Goal: Find specific page/section: Find specific page/section

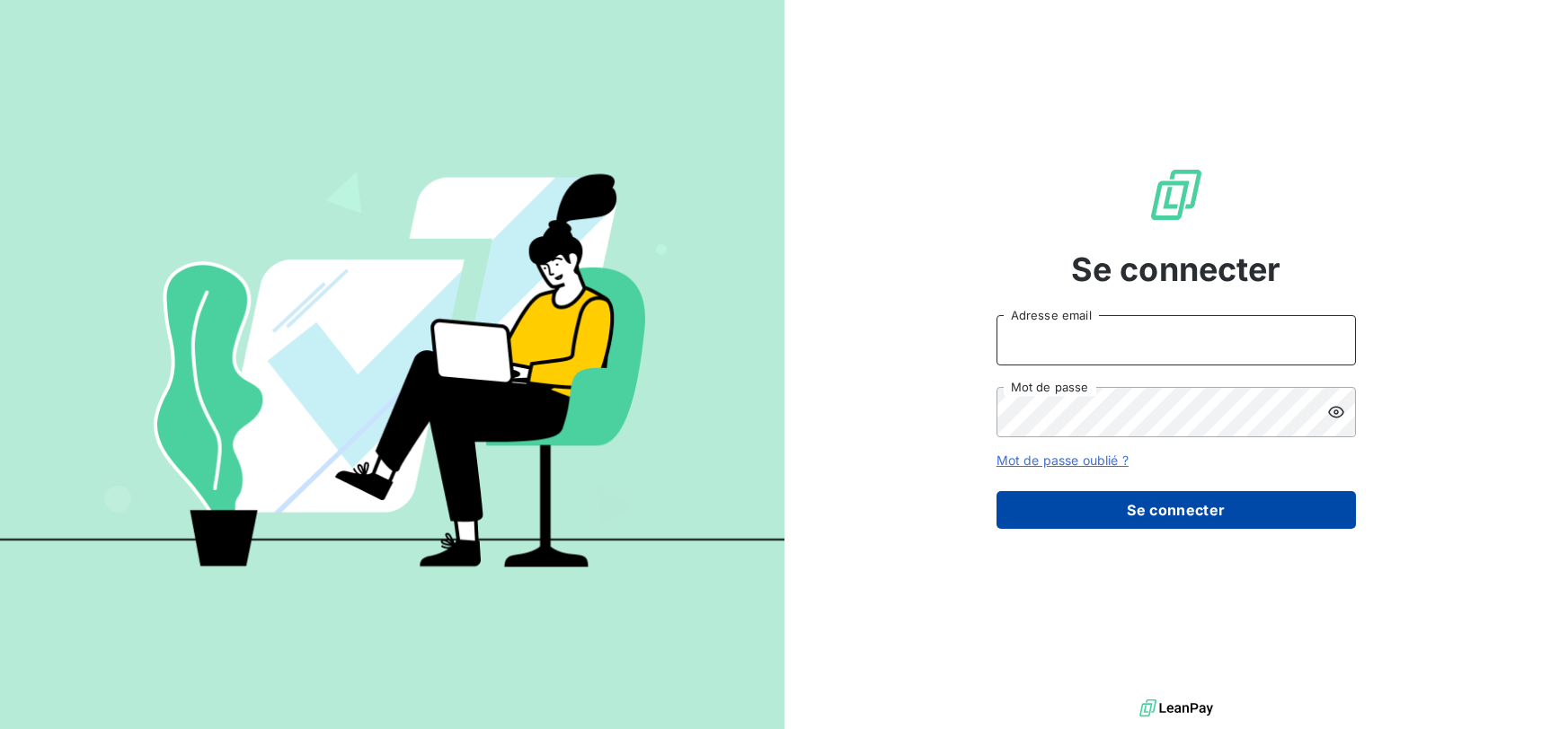
type input "[EMAIL_ADDRESS][DOMAIN_NAME]"
click at [1186, 509] on button "Se connecter" at bounding box center [1175, 510] width 359 height 37
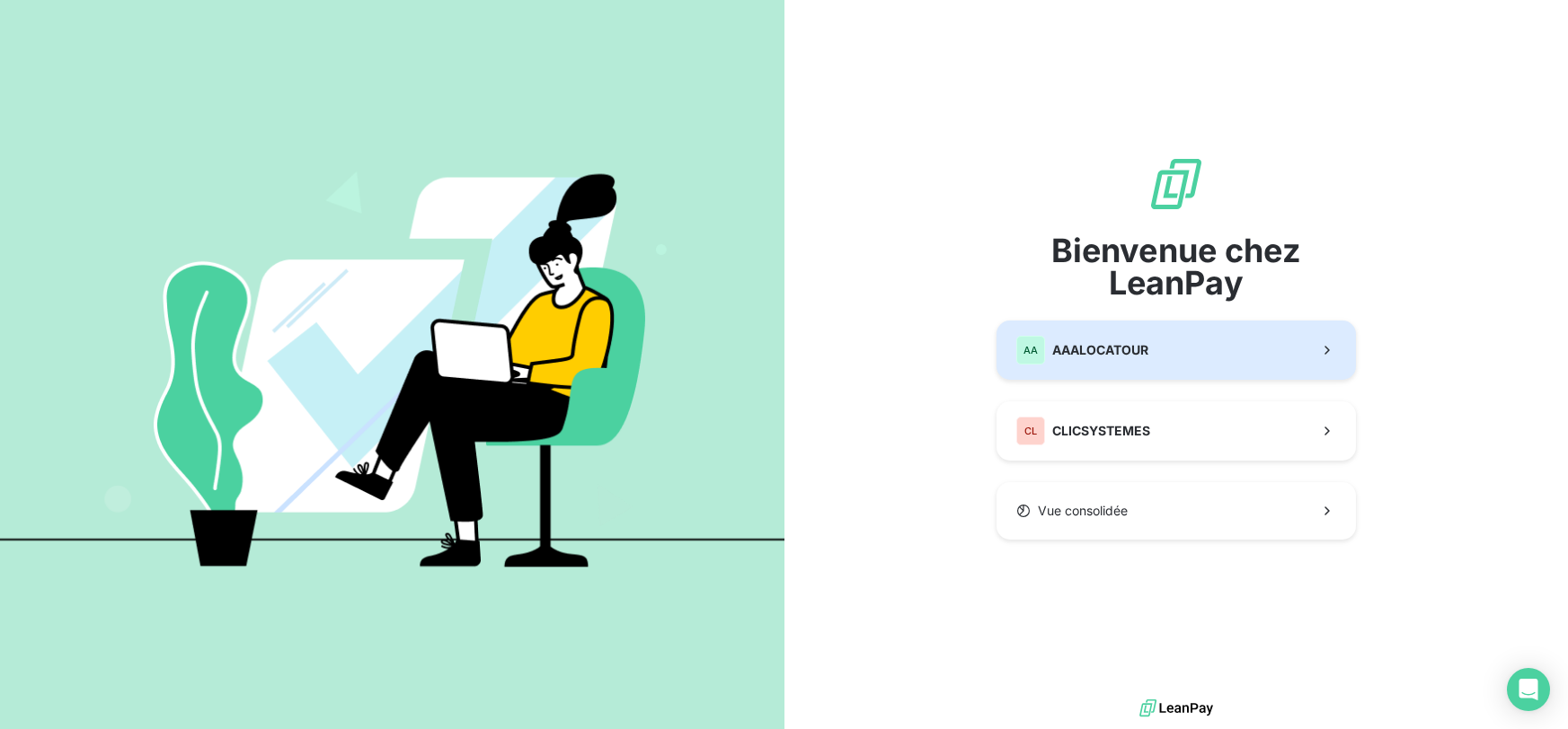
click at [1134, 331] on button "AA AAALOCATOUR" at bounding box center [1175, 351] width 359 height 60
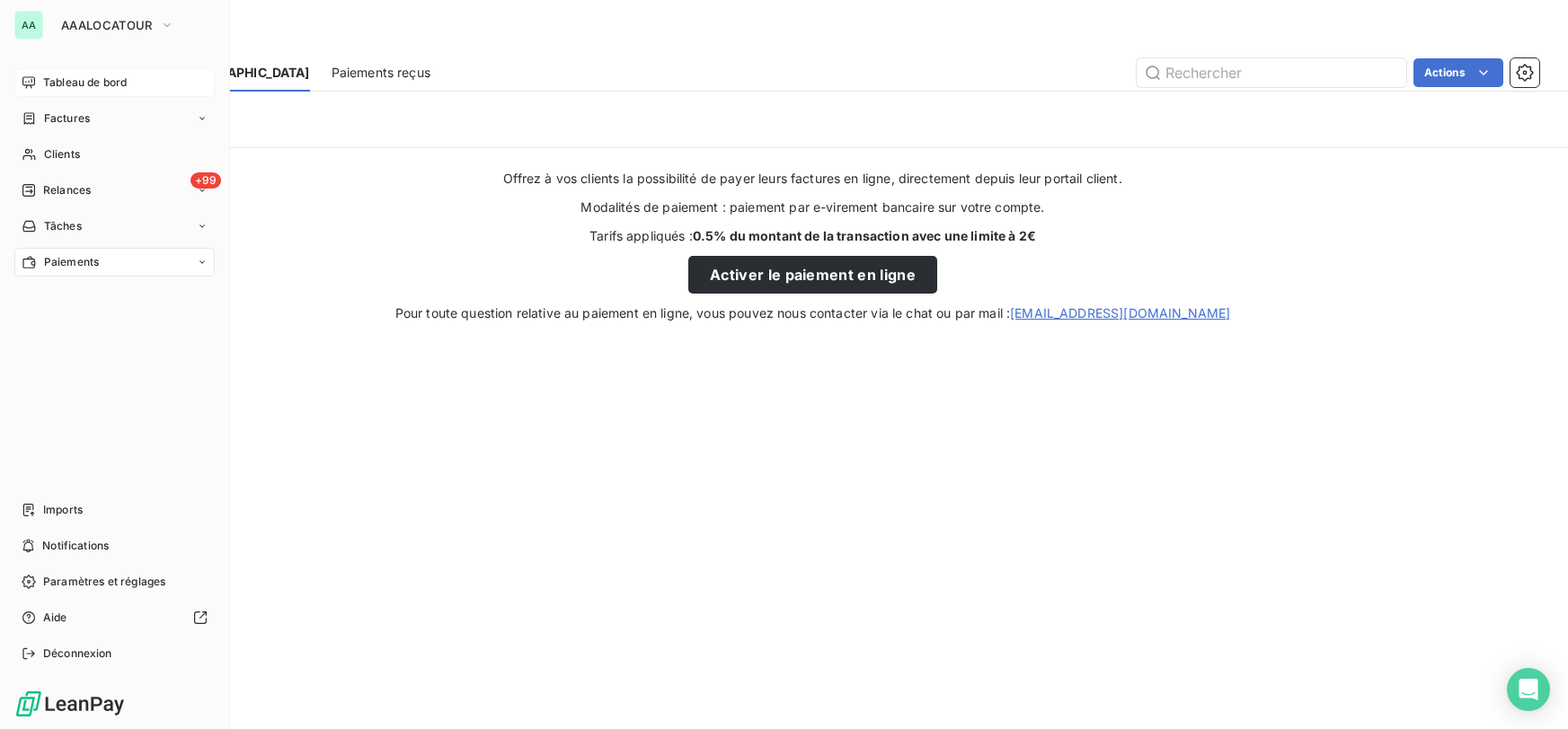
click at [102, 76] on span "Tableau de bord" at bounding box center [85, 82] width 84 height 16
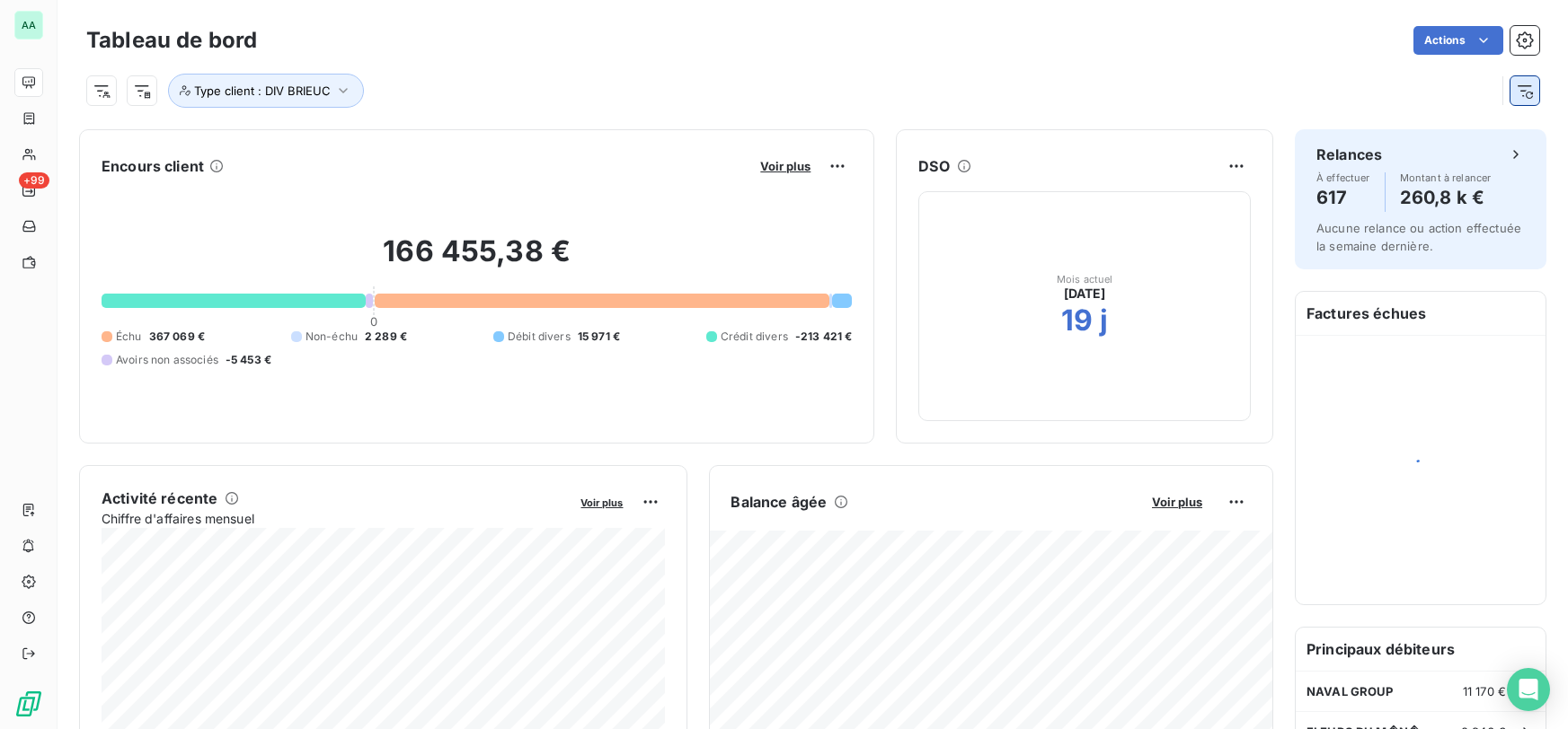
click at [1522, 91] on icon "button" at bounding box center [1524, 90] width 18 height 18
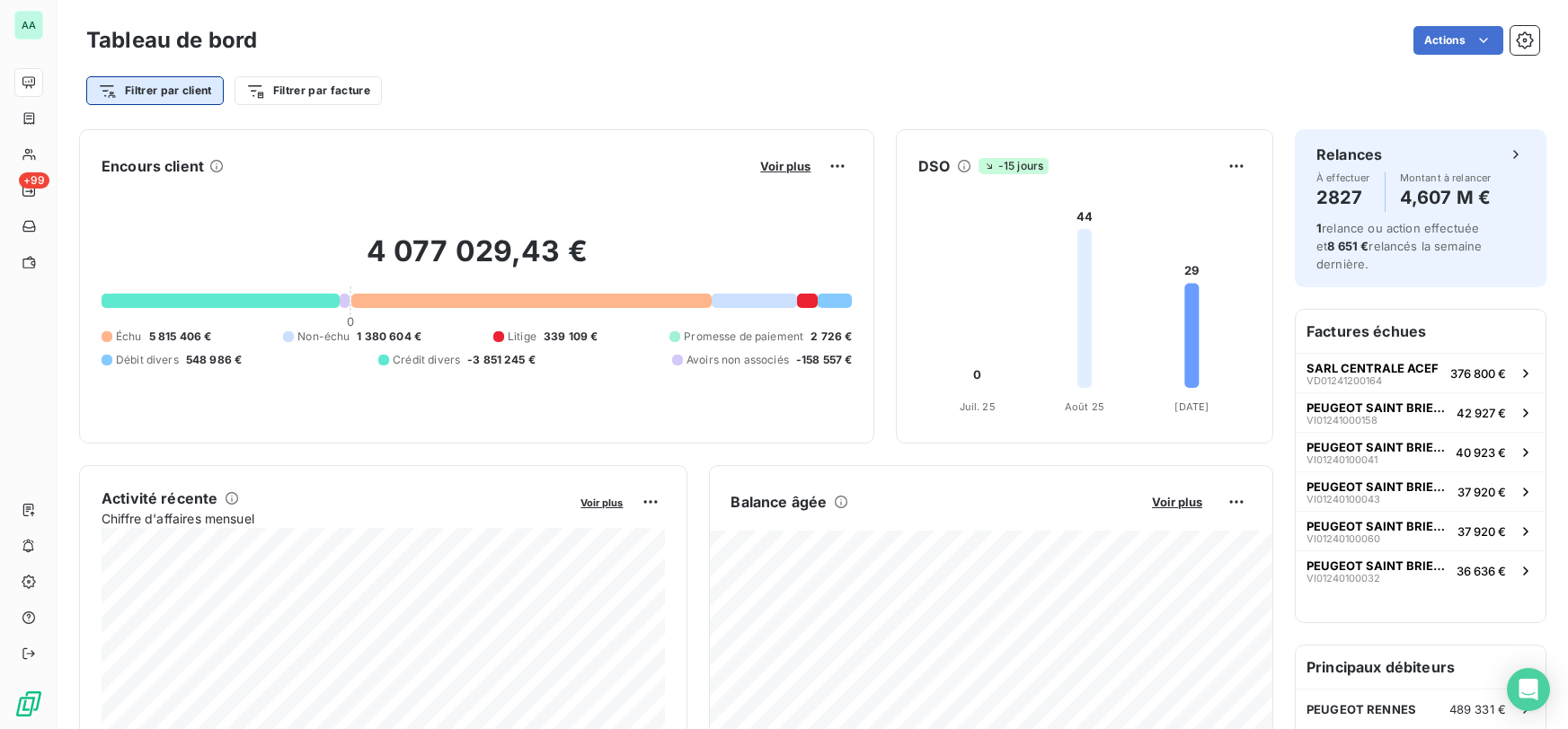
click at [214, 92] on html "AA +99 Tableau de bord Actions Filtrer par client Filtrer par facture Encours c…" at bounding box center [784, 364] width 1568 height 729
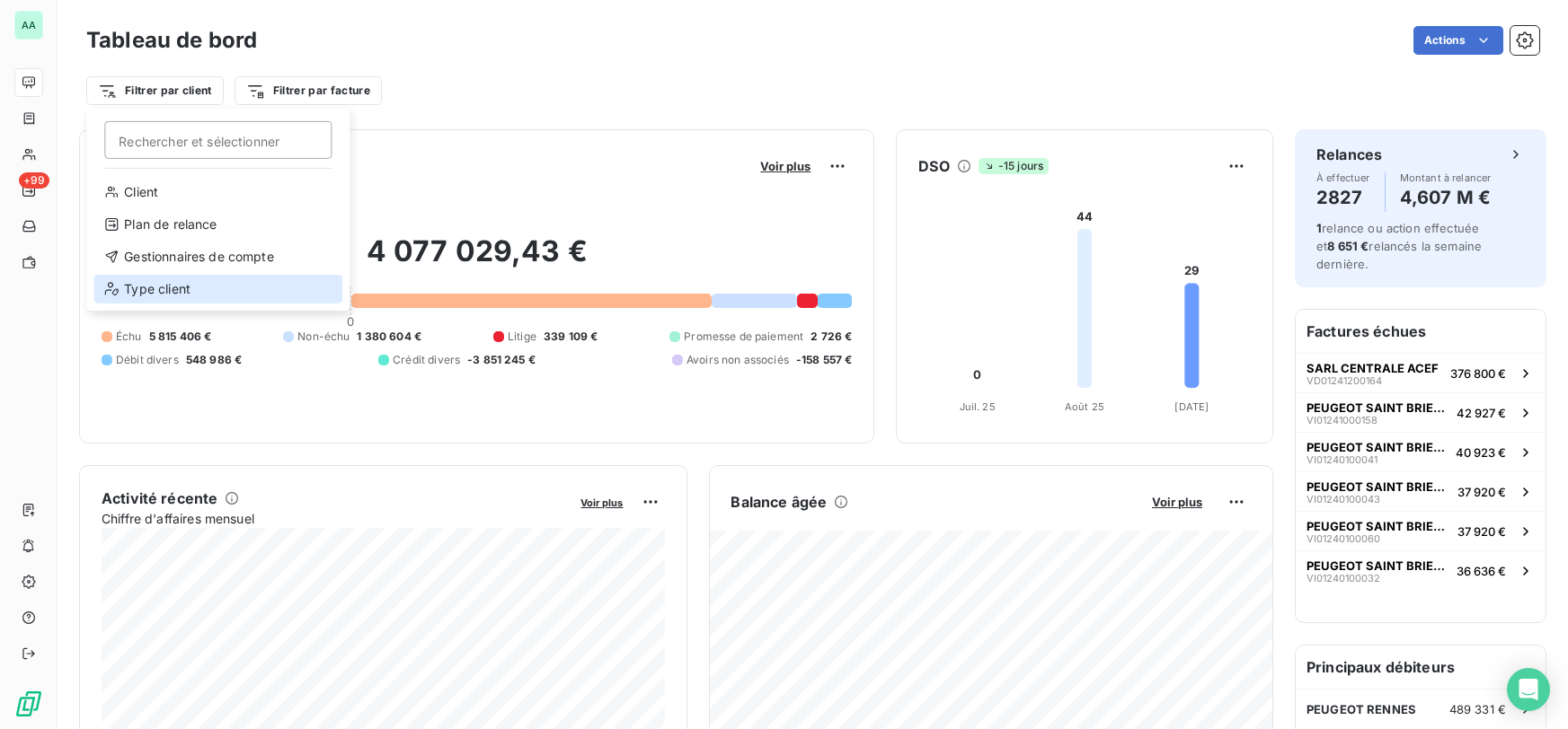
click at [215, 284] on div "Type client" at bounding box center [217, 289] width 249 height 29
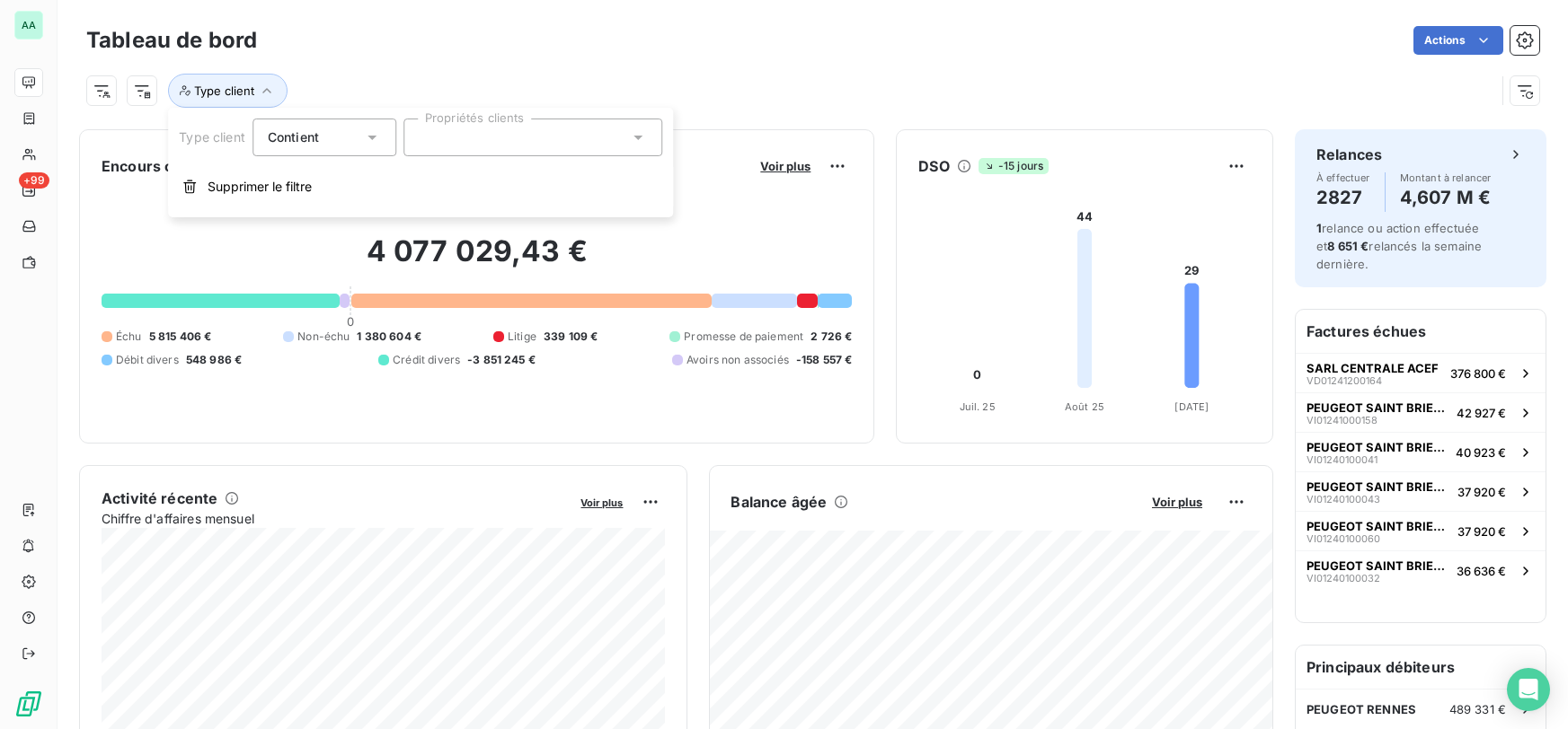
click at [548, 131] on div at bounding box center [533, 137] width 258 height 37
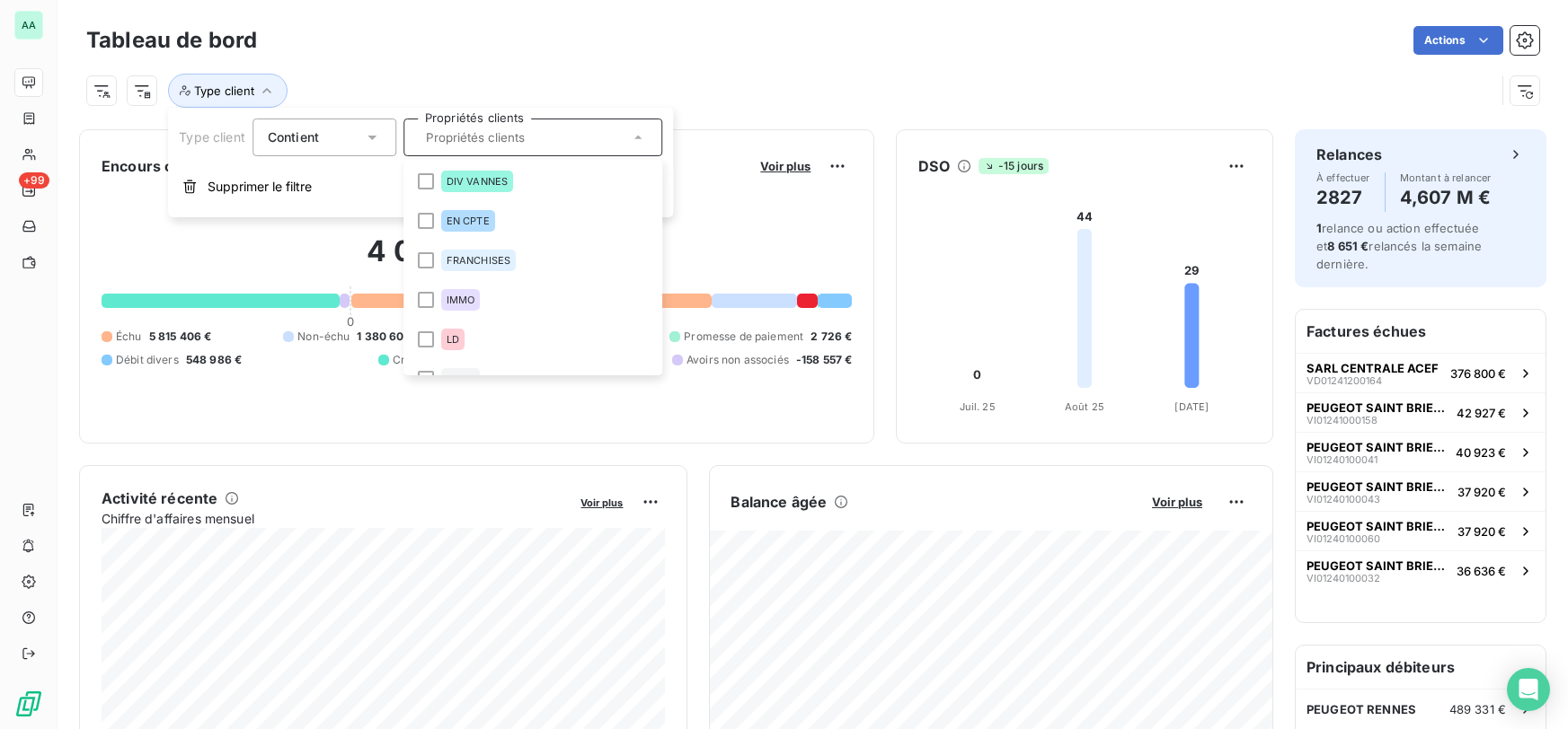
scroll to position [489, 0]
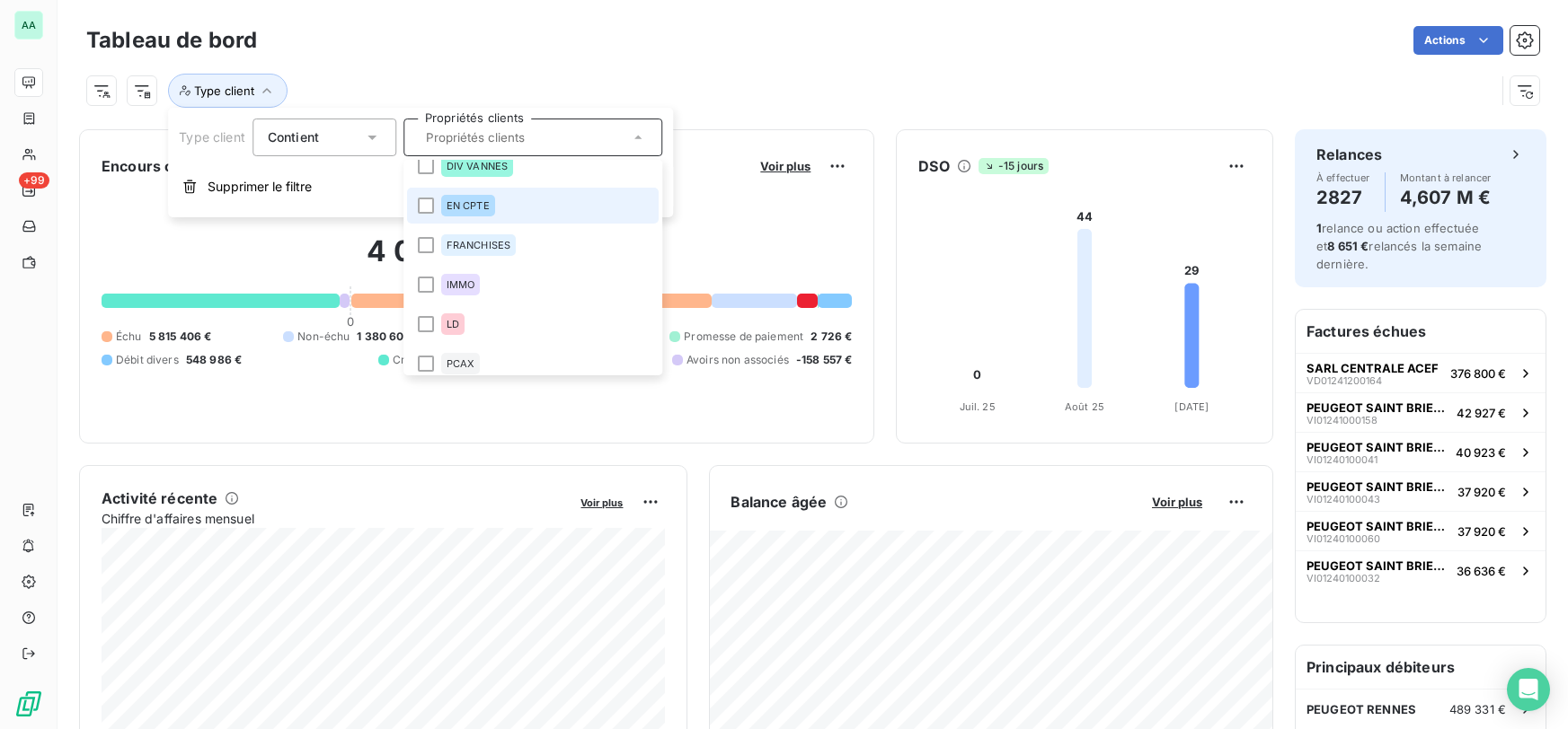
click at [487, 209] on span "EN CPTE" at bounding box center [468, 206] width 43 height 11
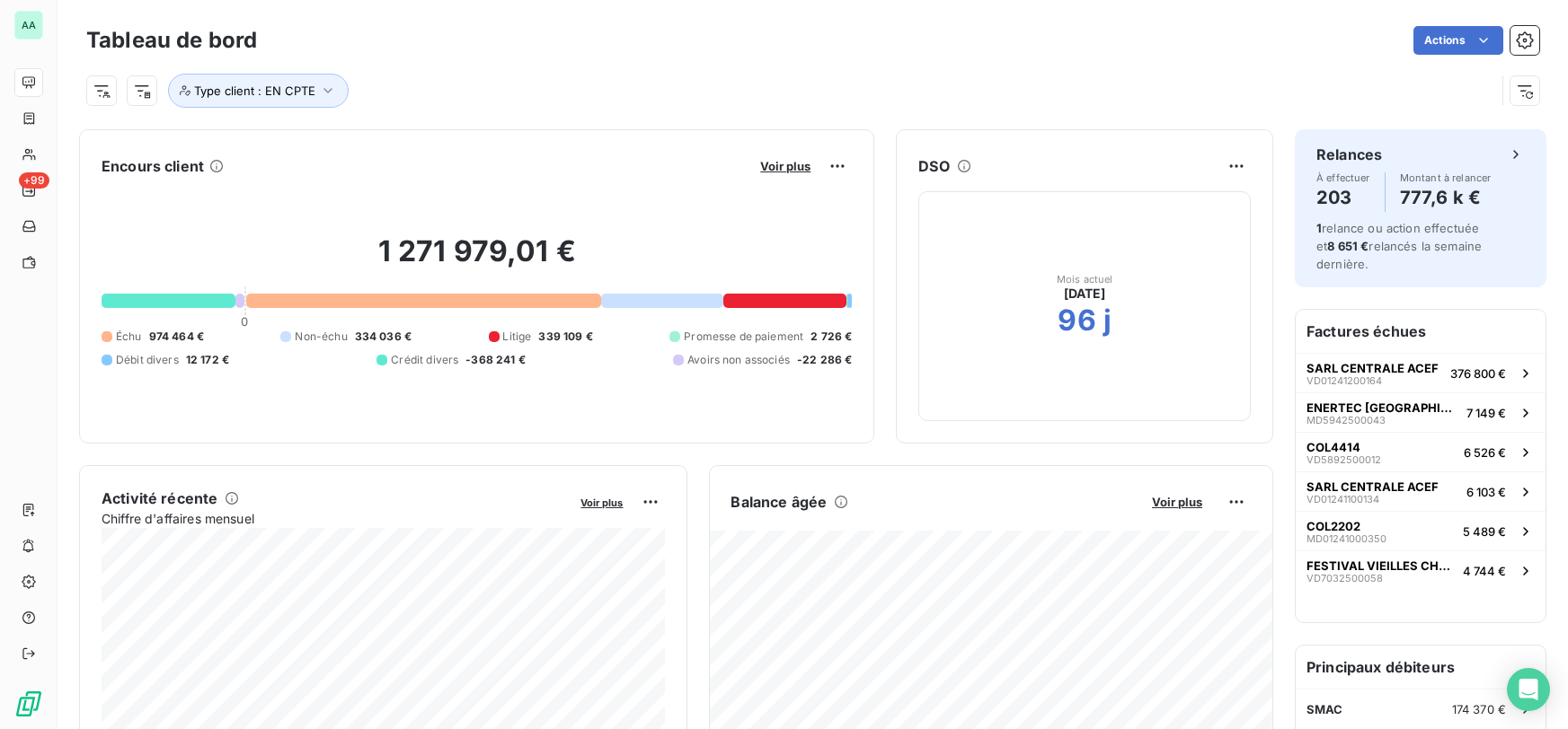
click at [866, 65] on div "Type client : EN CPTE" at bounding box center [812, 84] width 1453 height 48
